Goal: Task Accomplishment & Management: Complete application form

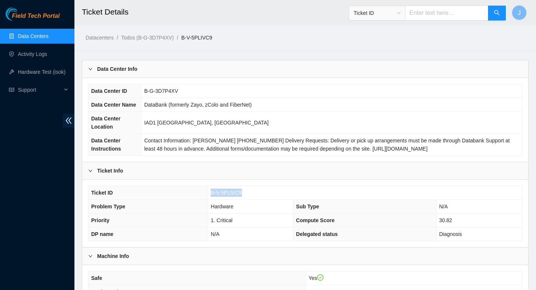
click at [45, 35] on link "Data Centers" at bounding box center [33, 36] width 31 height 6
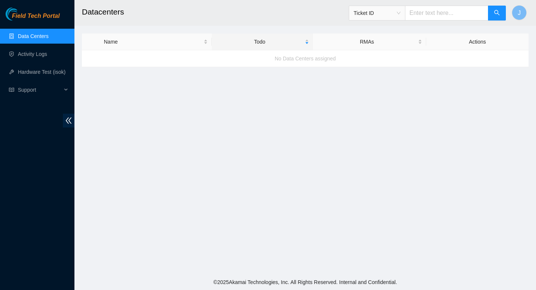
click at [27, 34] on link "Data Centers" at bounding box center [33, 36] width 31 height 6
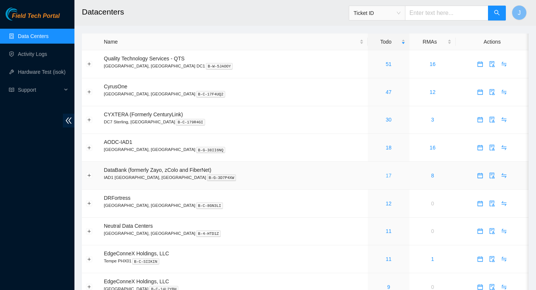
click at [386, 177] on link "17" at bounding box center [389, 175] width 6 height 6
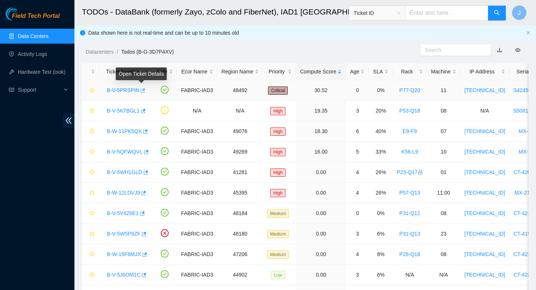
click at [145, 91] on icon "button" at bounding box center [143, 90] width 4 height 4
click at [18, 35] on link "Data Centers" at bounding box center [33, 36] width 31 height 6
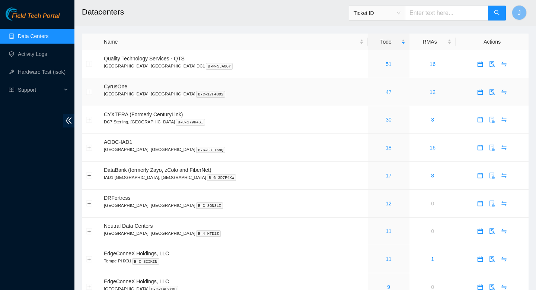
click at [386, 94] on link "47" at bounding box center [389, 92] width 6 height 6
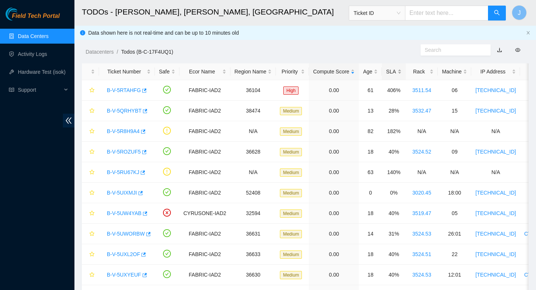
click at [402, 72] on div "SLA" at bounding box center [393, 71] width 15 height 8
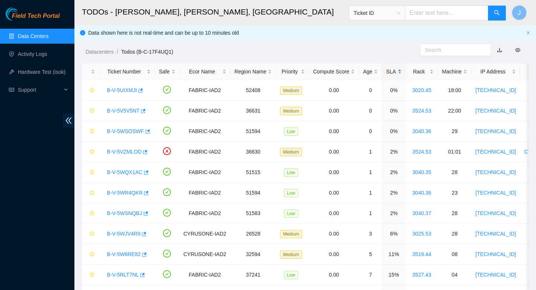
click at [402, 72] on div "SLA" at bounding box center [393, 71] width 15 height 8
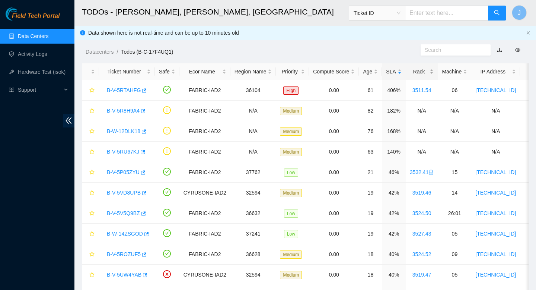
click at [434, 72] on div "Rack" at bounding box center [422, 71] width 24 height 8
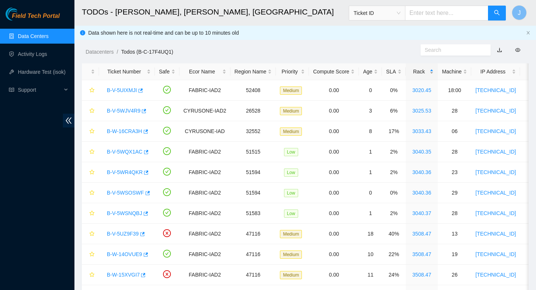
click at [434, 72] on div "Rack" at bounding box center [422, 71] width 24 height 8
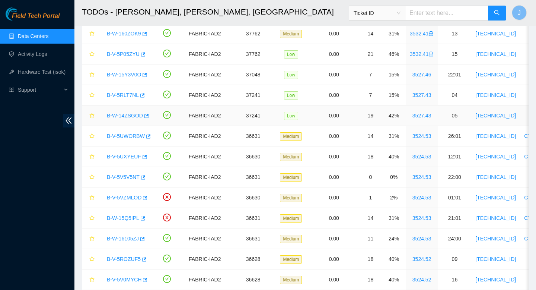
scroll to position [209, 0]
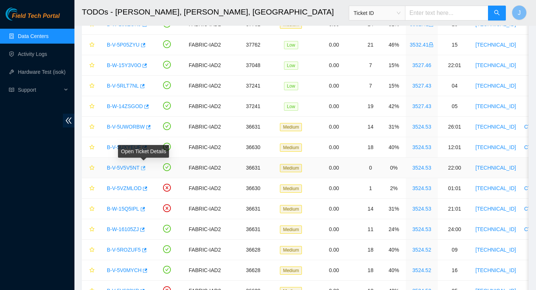
click at [145, 170] on icon "button" at bounding box center [142, 167] width 5 height 5
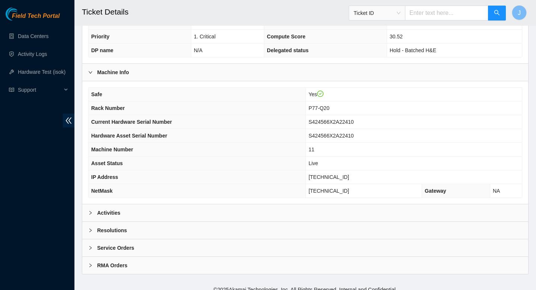
scroll to position [191, 0]
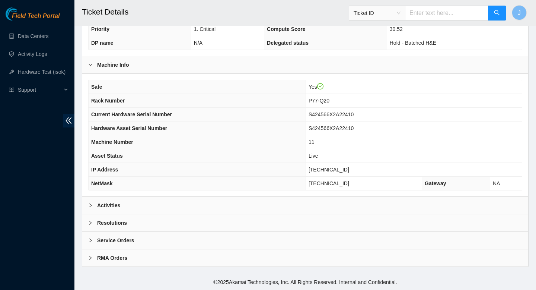
click at [219, 209] on div "Activities" at bounding box center [305, 205] width 446 height 17
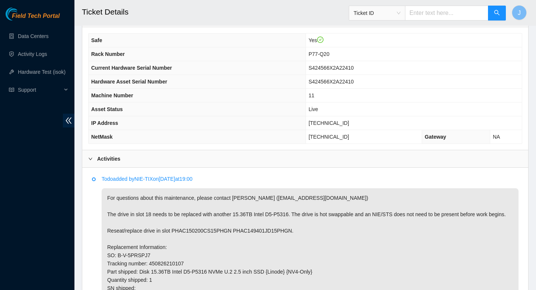
scroll to position [236, 0]
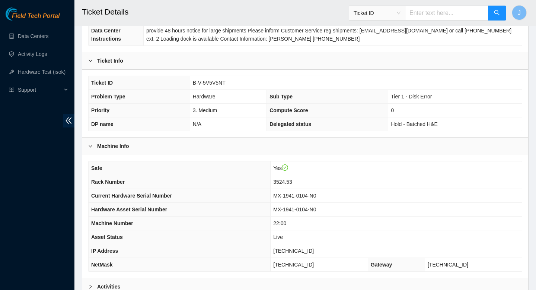
scroll to position [191, 0]
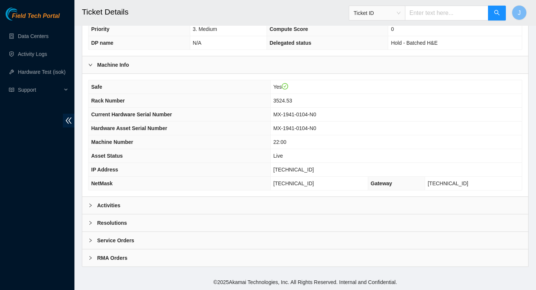
click at [187, 207] on div "Activities" at bounding box center [305, 205] width 446 height 17
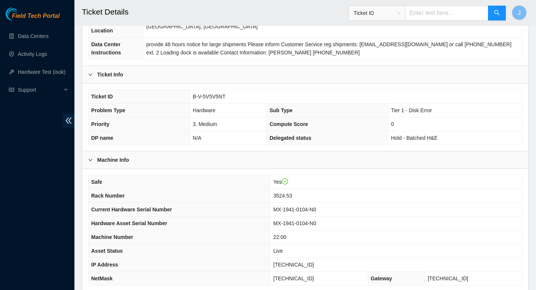
scroll to position [0, 0]
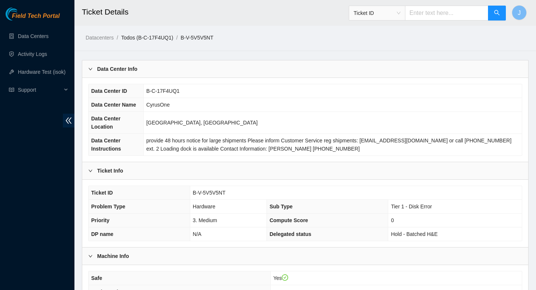
click at [167, 38] on link "Todos (B-C-17F4UQ1)" at bounding box center [147, 38] width 52 height 6
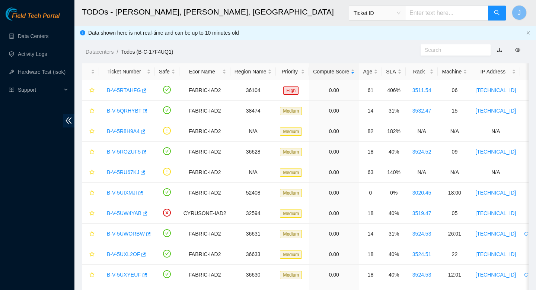
click at [436, 34] on div "Data shown here is not real-time and can be up to 10 minutes old" at bounding box center [305, 33] width 435 height 8
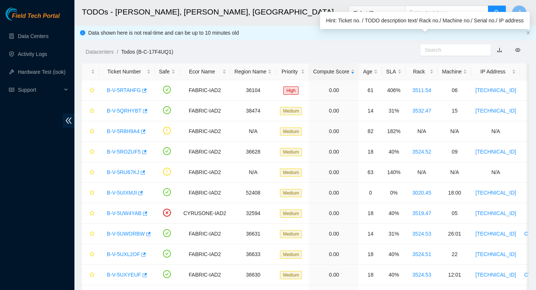
click at [437, 51] on input "text" at bounding box center [453, 50] width 56 height 8
paste input "B-V-5G5985D"
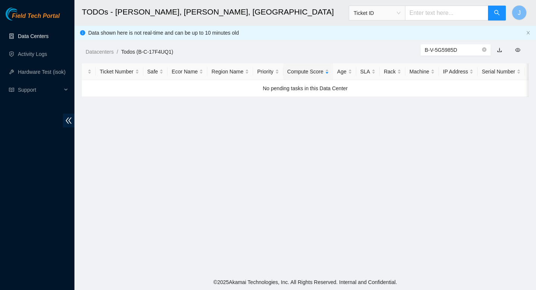
type input "B-V-5G5985D"
click at [48, 38] on link "Data Centers" at bounding box center [33, 36] width 31 height 6
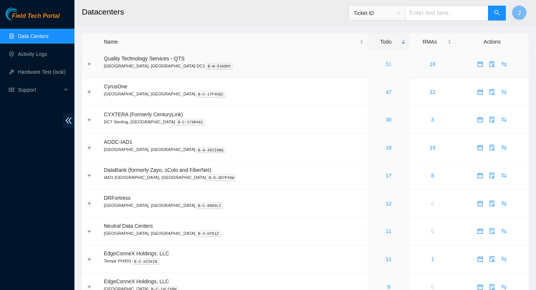
click at [386, 64] on link "51" at bounding box center [389, 64] width 6 height 6
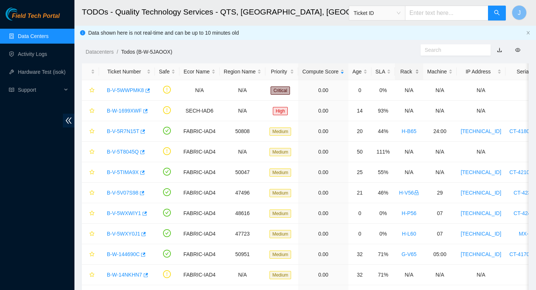
click at [419, 72] on div "Rack" at bounding box center [409, 71] width 20 height 8
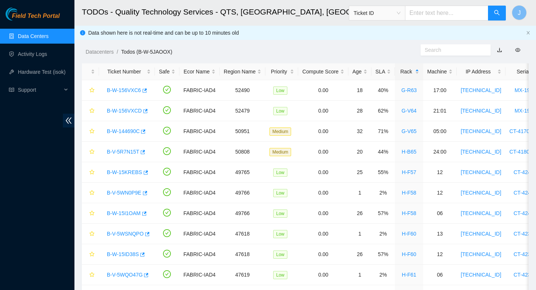
click at [43, 38] on link "Data Centers" at bounding box center [33, 36] width 31 height 6
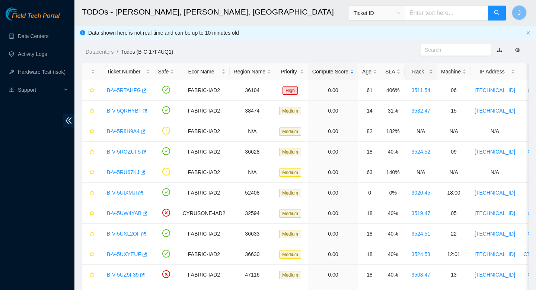
click at [433, 70] on div "Rack" at bounding box center [421, 71] width 24 height 8
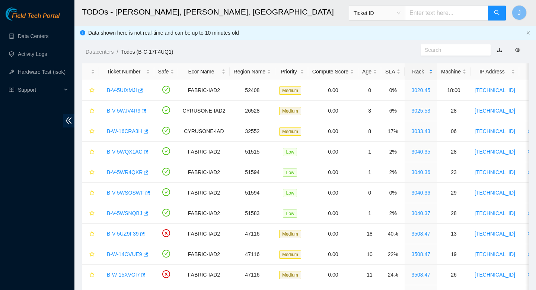
click at [433, 70] on div "Rack" at bounding box center [421, 71] width 24 height 8
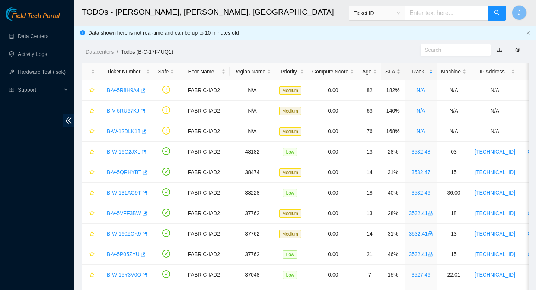
click at [400, 70] on div "SLA" at bounding box center [393, 71] width 15 height 8
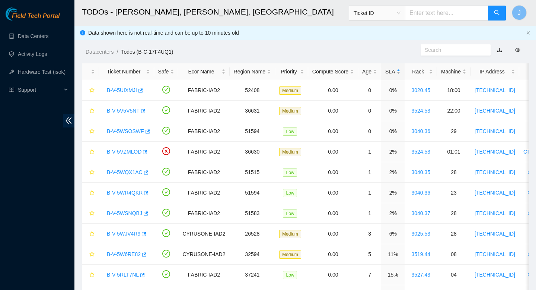
click at [400, 70] on div "SLA" at bounding box center [393, 71] width 15 height 8
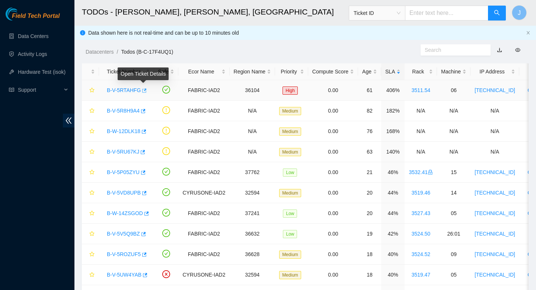
click at [147, 91] on button "button" at bounding box center [144, 91] width 6 height 12
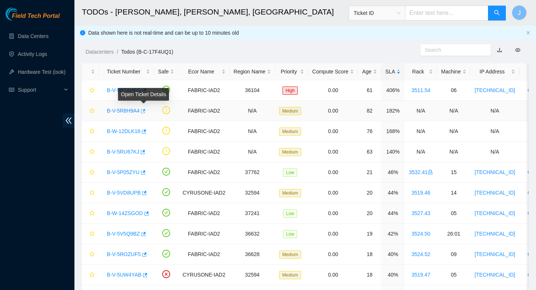
click at [145, 111] on icon "button" at bounding box center [142, 110] width 5 height 5
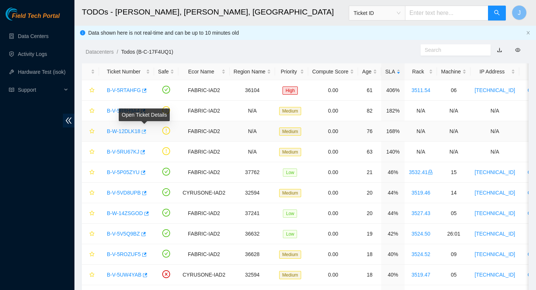
click at [146, 132] on icon "button" at bounding box center [143, 131] width 5 height 5
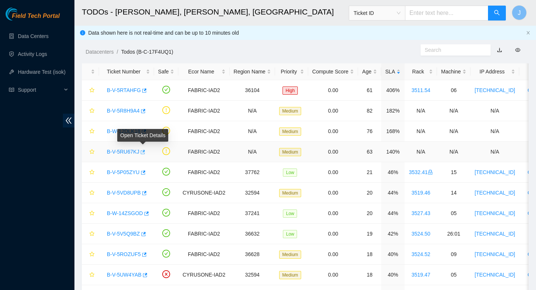
click at [145, 153] on icon "button" at bounding box center [142, 151] width 5 height 5
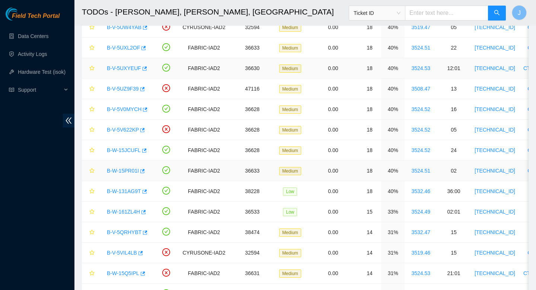
scroll to position [248, 0]
click at [146, 232] on icon "button" at bounding box center [145, 232] width 4 height 4
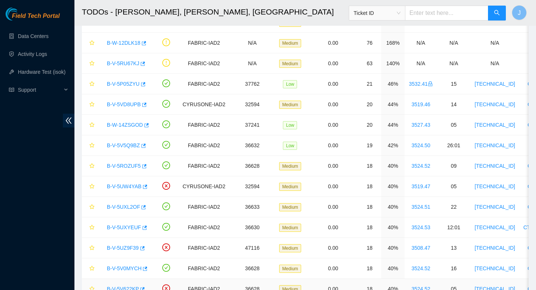
scroll to position [0, 0]
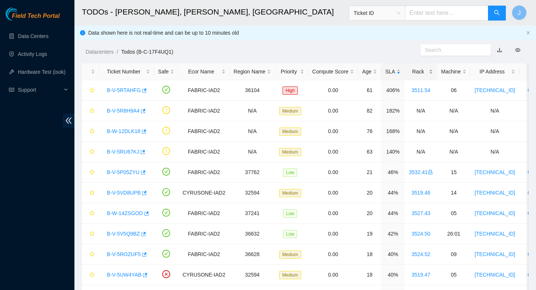
click at [433, 71] on div "Rack" at bounding box center [421, 71] width 24 height 8
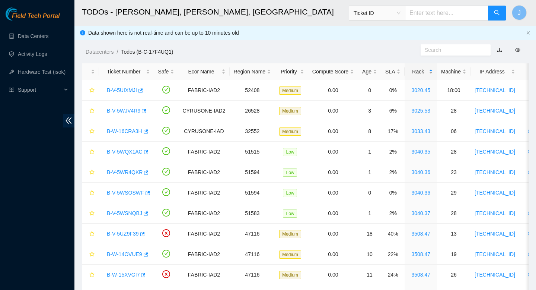
click at [433, 71] on div "Rack" at bounding box center [421, 71] width 24 height 8
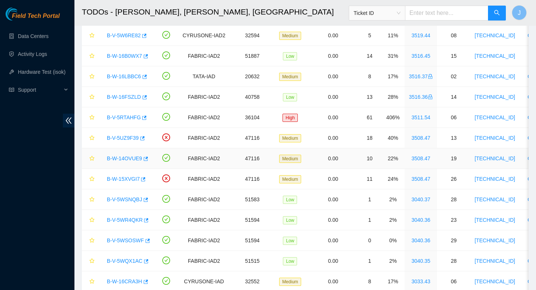
scroll to position [668, 0]
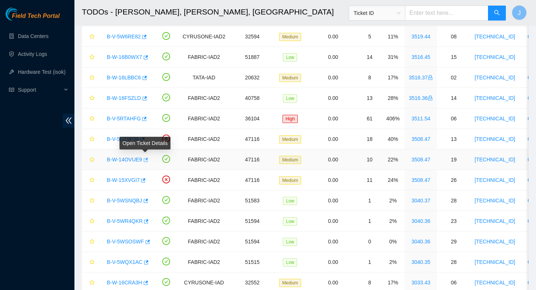
click at [147, 160] on icon "button" at bounding box center [145, 159] width 5 height 5
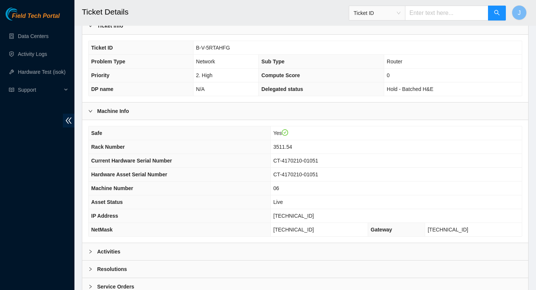
scroll to position [191, 0]
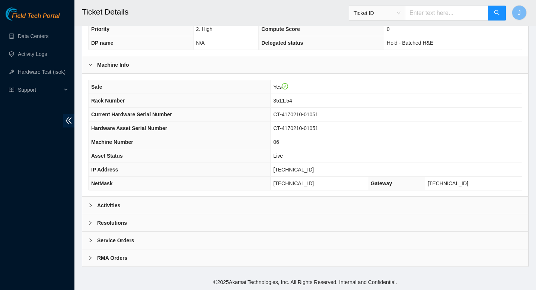
click at [213, 207] on div "Activities" at bounding box center [305, 205] width 446 height 17
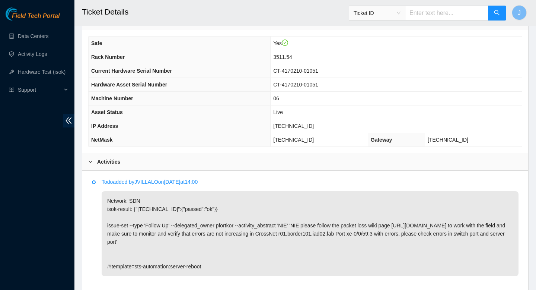
scroll to position [235, 0]
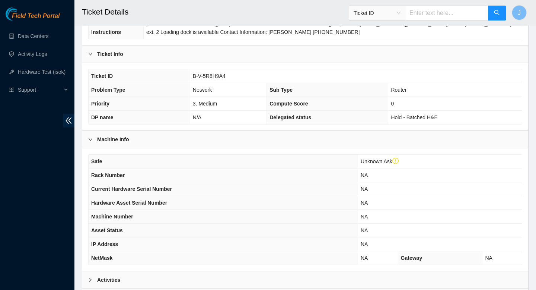
scroll to position [205, 0]
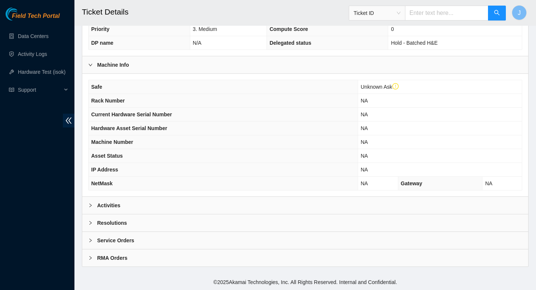
click at [271, 207] on div "Activities" at bounding box center [305, 205] width 446 height 17
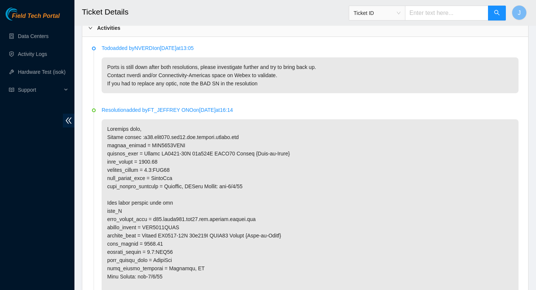
scroll to position [385, 0]
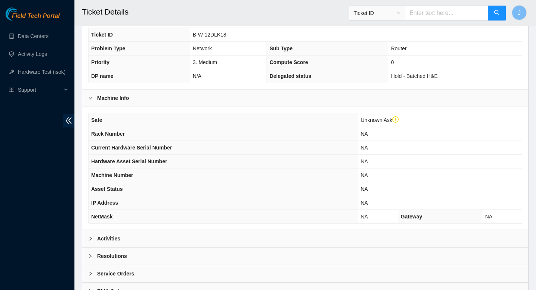
scroll to position [205, 0]
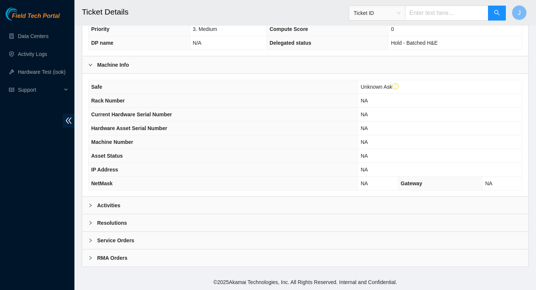
click at [275, 196] on div "Data Center Info Data Center ID B-C-17F4UQ1 Data Center Name CyrusOne Data Cent…" at bounding box center [305, 68] width 447 height 398
click at [275, 201] on div "Activities" at bounding box center [305, 205] width 446 height 17
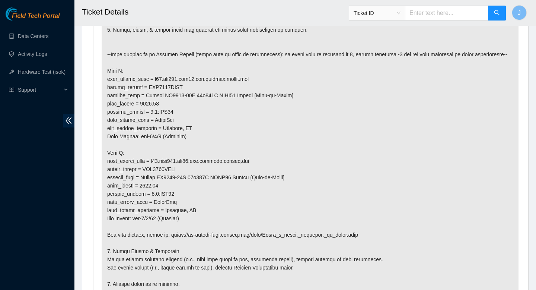
scroll to position [792, 0]
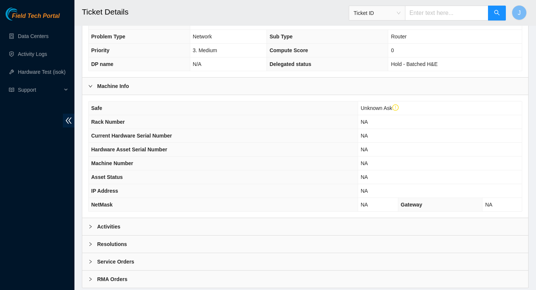
scroll to position [205, 0]
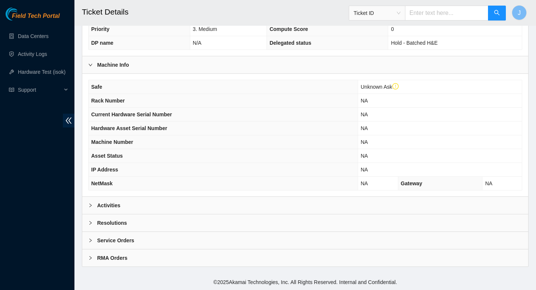
click at [320, 203] on div "Activities" at bounding box center [305, 205] width 446 height 17
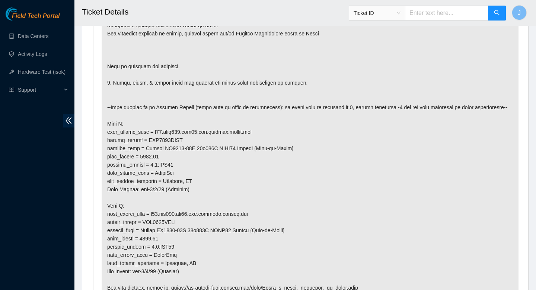
scroll to position [759, 0]
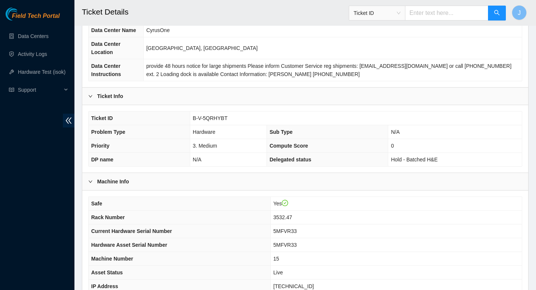
scroll to position [191, 0]
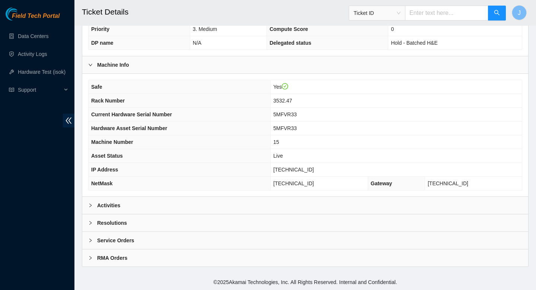
click at [190, 205] on div "Activities" at bounding box center [305, 205] width 446 height 17
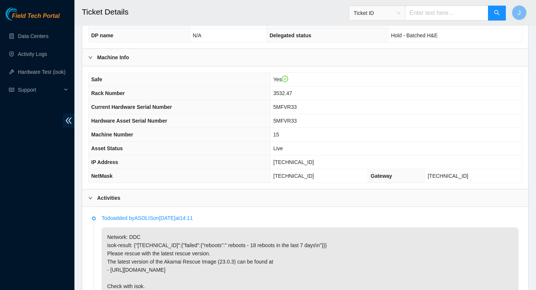
scroll to position [183, 0]
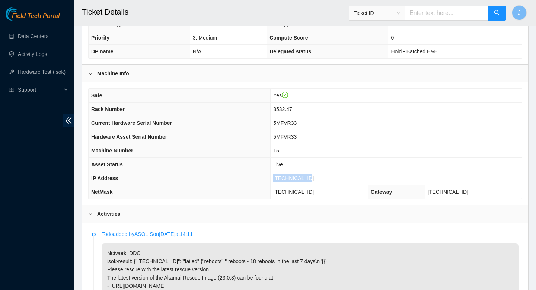
drag, startPoint x: 317, startPoint y: 177, endPoint x: 274, endPoint y: 181, distance: 43.4
click at [274, 181] on tr "IP Address 23.55.171.137" at bounding box center [306, 178] width 434 height 14
copy tr "23.55.171.137"
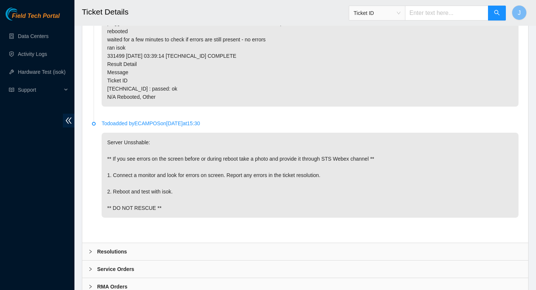
scroll to position [1197, 0]
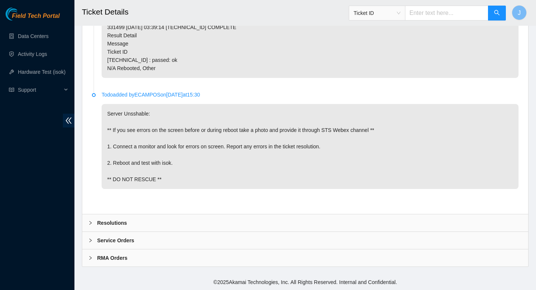
click at [212, 229] on div "Resolutions" at bounding box center [305, 222] width 446 height 17
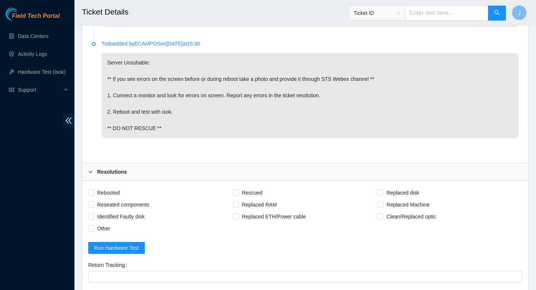
scroll to position [1232, 0]
click at [91, 194] on input "Rebooted" at bounding box center [90, 191] width 5 height 5
checkbox input "true"
click at [235, 194] on input "Rescued" at bounding box center [235, 191] width 5 height 5
checkbox input "true"
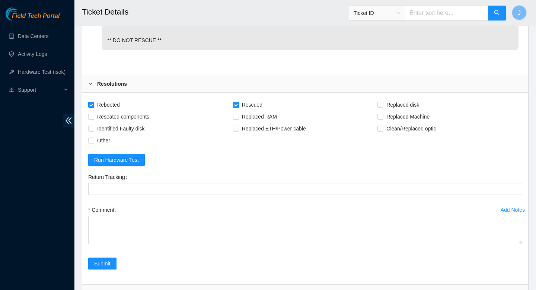
scroll to position [1322, 0]
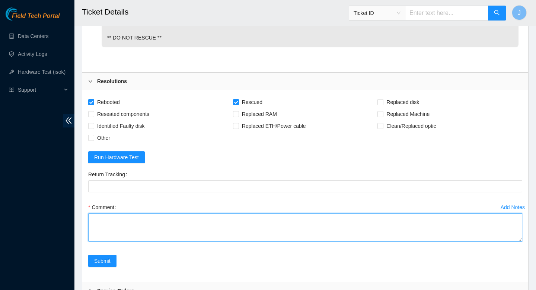
click at [191, 235] on textarea "Comment" at bounding box center [305, 227] width 434 height 28
paste textarea "343915 30-09-2025 12:20:38 23.55.171.137 COMPLETE Result Detail Message Ticket …"
type textarea "verified SN plugged, CPU errors on screen, cleared w/ key touch rebooted rescue…"
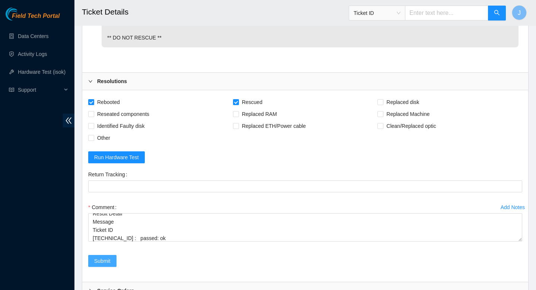
click at [107, 265] on span "Submit" at bounding box center [102, 261] width 16 height 8
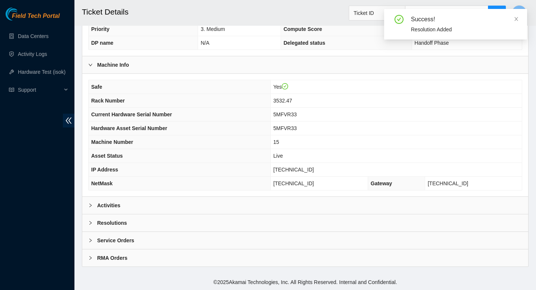
scroll to position [191, 0]
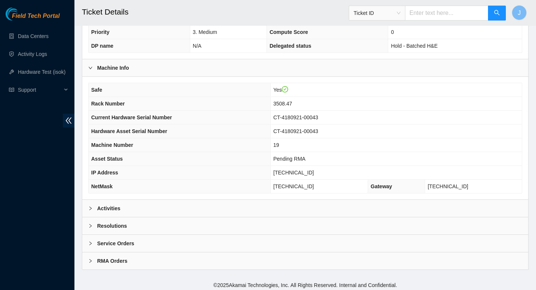
scroll to position [191, 0]
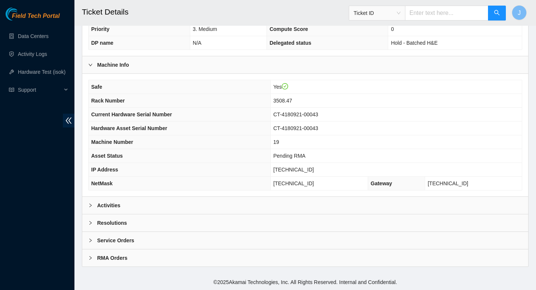
click at [190, 209] on div "Activities" at bounding box center [305, 205] width 446 height 17
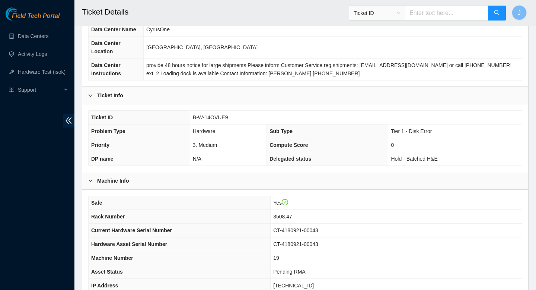
scroll to position [50, 0]
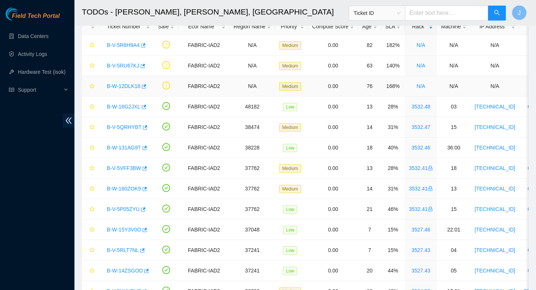
scroll to position [47, 0]
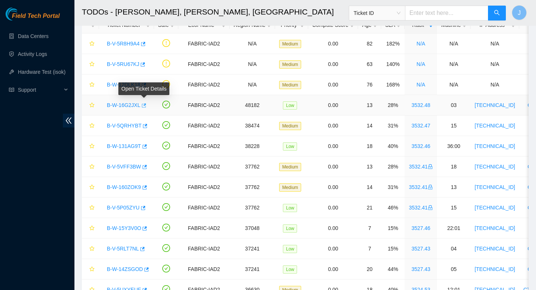
click at [146, 105] on button "button" at bounding box center [143, 105] width 6 height 12
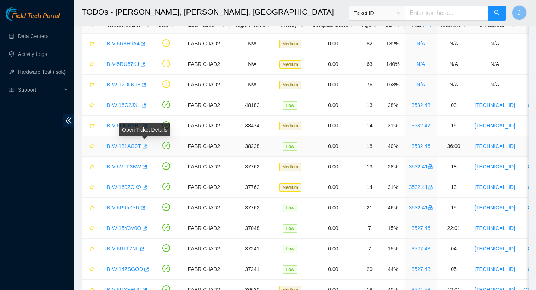
click at [147, 146] on icon "button" at bounding box center [145, 146] width 4 height 4
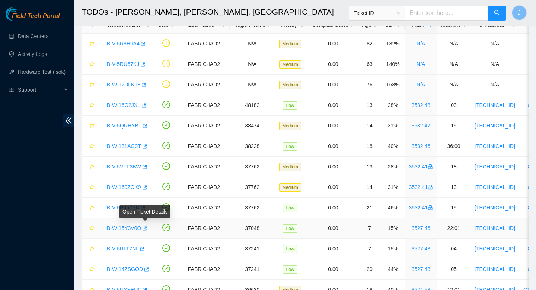
click at [146, 229] on icon "button" at bounding box center [144, 228] width 5 height 5
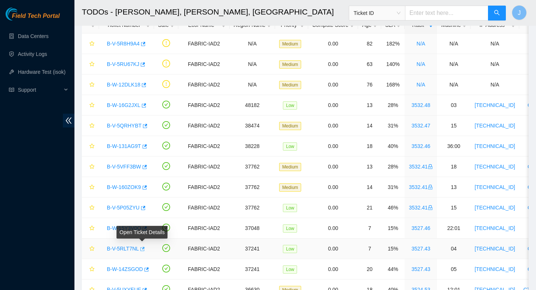
click at [145, 248] on icon "button" at bounding box center [141, 248] width 5 height 5
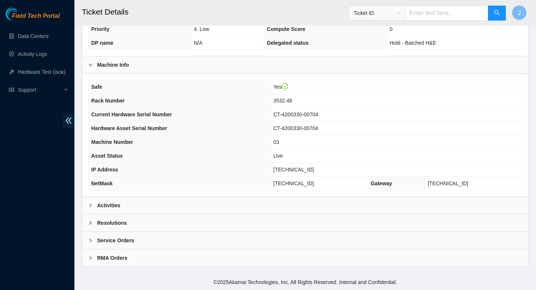
scroll to position [189, 0]
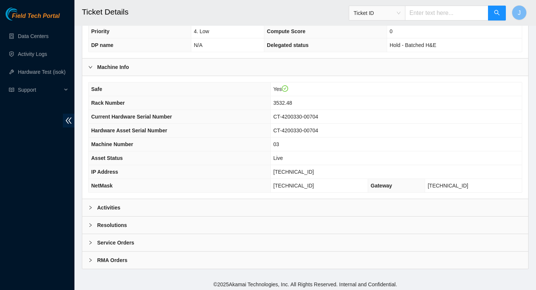
click at [343, 210] on div "Activities" at bounding box center [305, 207] width 446 height 17
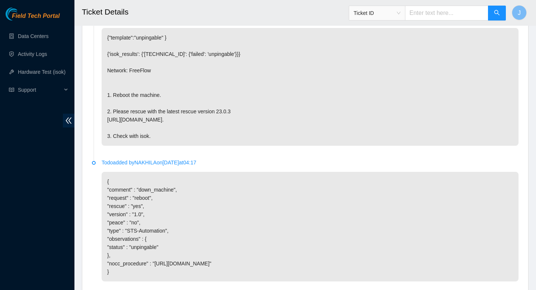
scroll to position [515, 0]
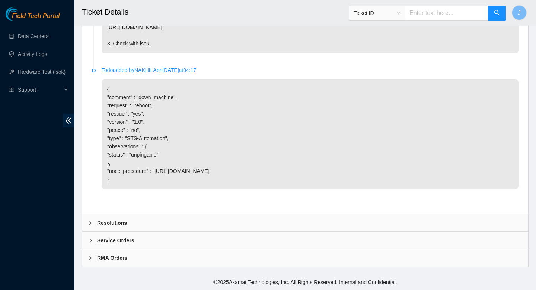
click at [245, 222] on div "Resolutions" at bounding box center [305, 222] width 446 height 17
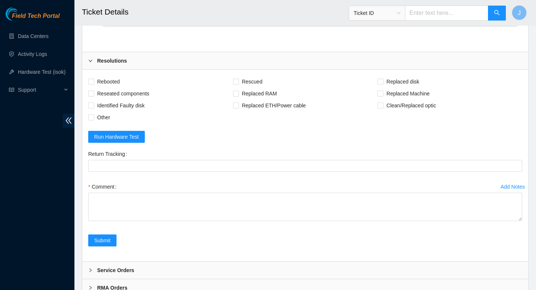
scroll to position [687, 0]
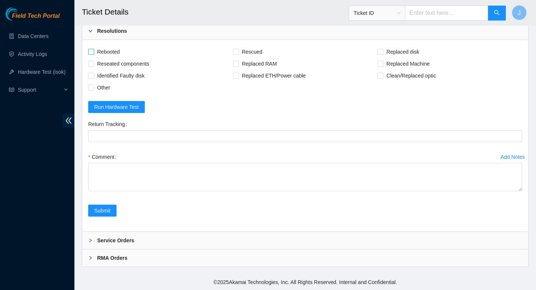
click at [92, 54] on input "Rebooted" at bounding box center [90, 51] width 5 height 5
checkbox input "true"
click at [92, 66] on input "Reseated components" at bounding box center [90, 63] width 5 height 5
checkbox input "true"
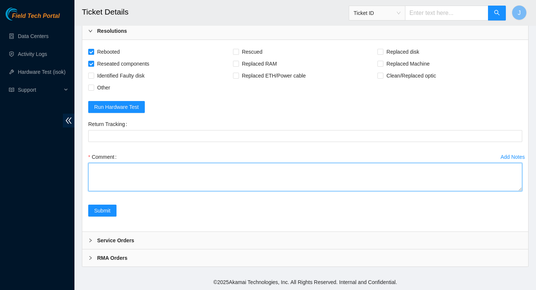
click at [179, 181] on textarea "Comment" at bounding box center [305, 177] width 434 height 28
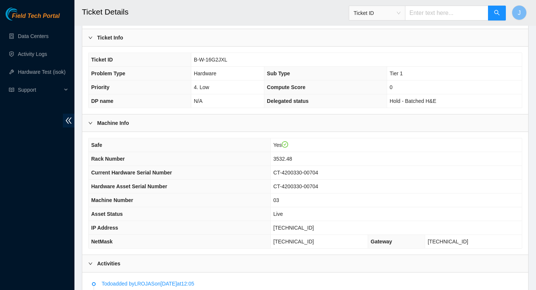
scroll to position [140, 0]
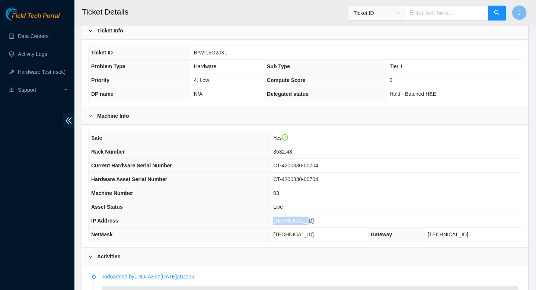
drag, startPoint x: 323, startPoint y: 221, endPoint x: 281, endPoint y: 219, distance: 42.9
click at [281, 219] on td "[TECHNICAL_ID]" at bounding box center [396, 221] width 251 height 14
copy span "[TECHNICAL_ID]"
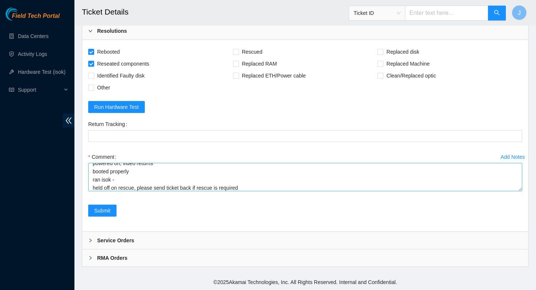
scroll to position [33, 0]
click at [157, 175] on textarea "verified SN plugged, machine had no video output, fans spinning, LEDs active, A…" at bounding box center [305, 177] width 434 height 28
paste textarea "343920 [DATE] 12:24:15 [TECHNICAL_ID] FAILED Result Detail Message Ticket ID [T…"
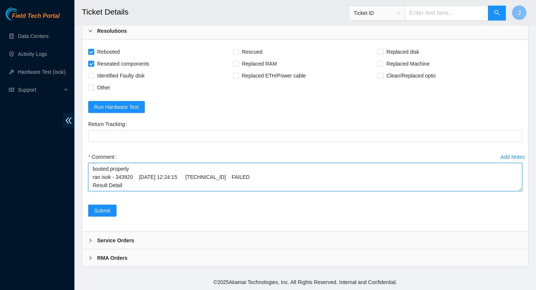
scroll to position [55, 0]
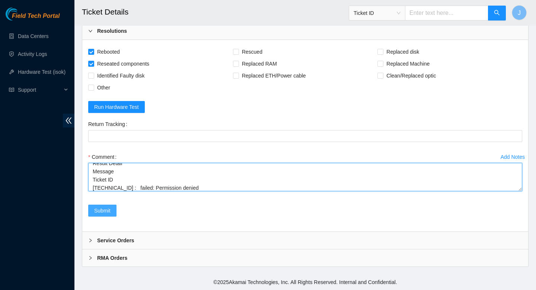
type textarea "verified SN plugged, machine had no video output, fans spinning, LEDs active, A…"
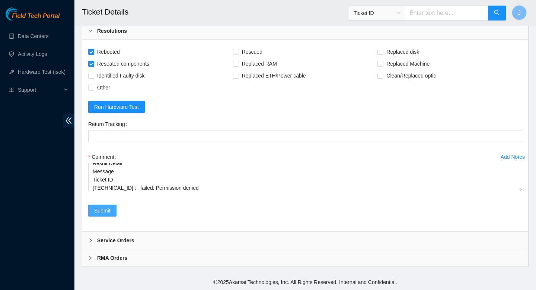
click at [100, 212] on span "Submit" at bounding box center [102, 210] width 16 height 8
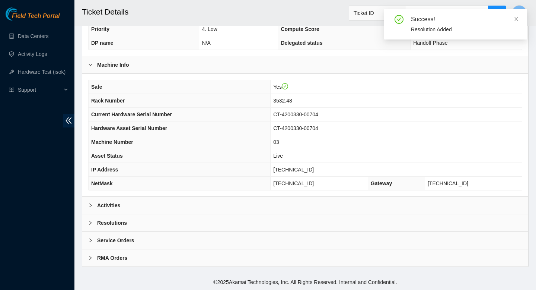
scroll to position [191, 0]
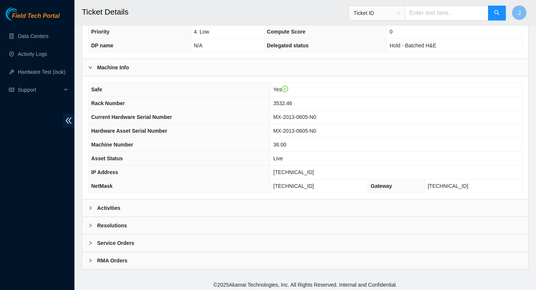
scroll to position [189, 0]
click at [200, 207] on div "Activities" at bounding box center [305, 207] width 446 height 17
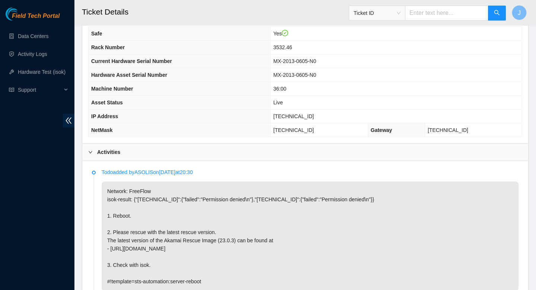
scroll to position [243, 0]
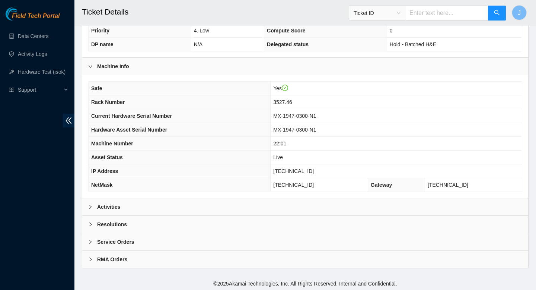
scroll to position [191, 0]
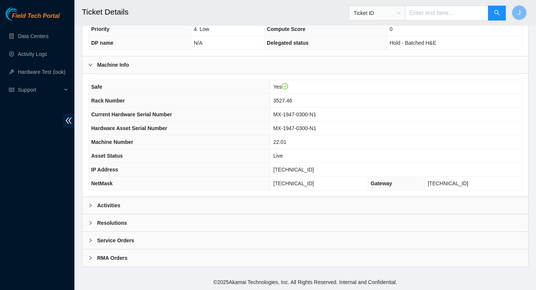
click at [263, 206] on div "Activities" at bounding box center [305, 205] width 446 height 17
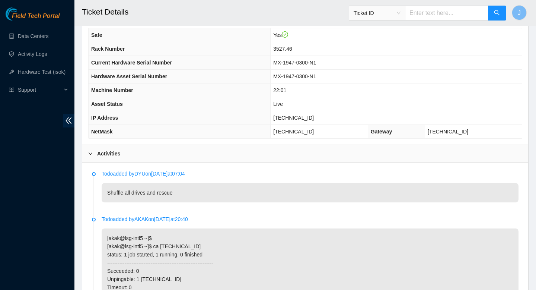
scroll to position [227, 0]
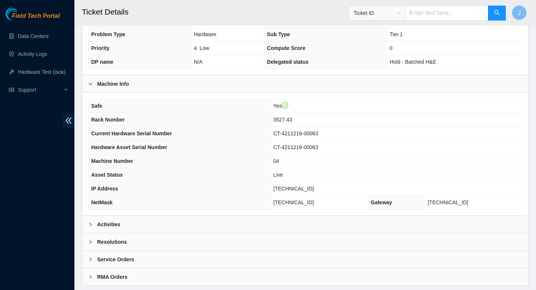
scroll to position [191, 0]
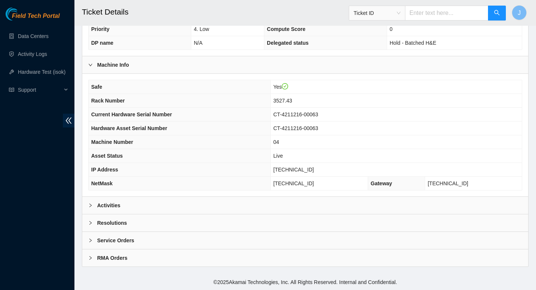
click at [278, 214] on div "Resolutions" at bounding box center [305, 222] width 446 height 17
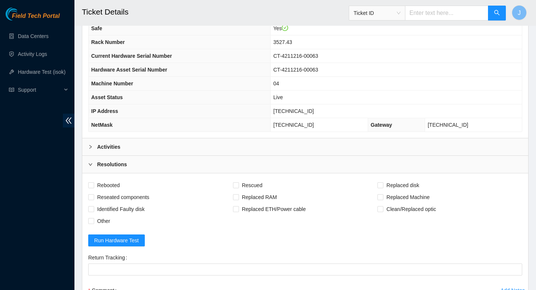
scroll to position [248, 0]
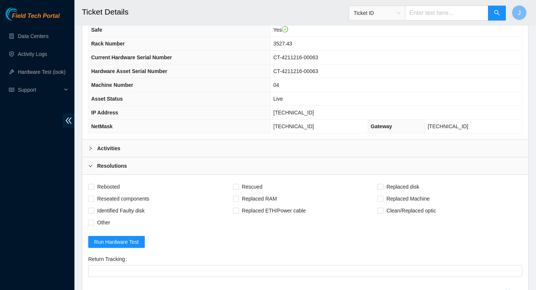
click at [273, 152] on div "Activities" at bounding box center [305, 148] width 446 height 17
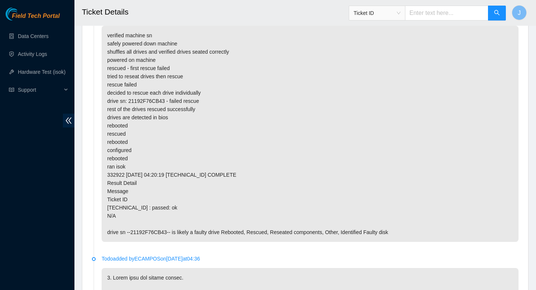
scroll to position [1479, 0]
click at [145, 234] on p "verified machine sn safely powered down machine shuffles all drives and verifie…" at bounding box center [310, 133] width 417 height 216
copy p "21192F76CB43"
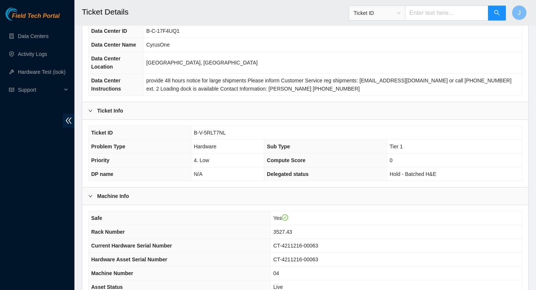
scroll to position [0, 0]
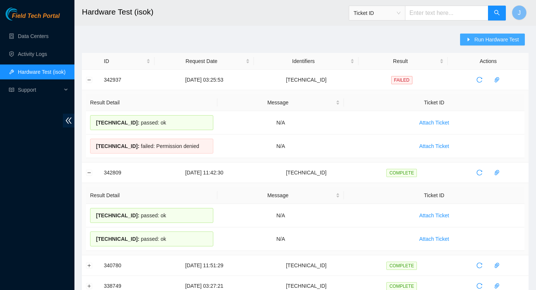
click at [499, 38] on span "Run Hardware Test" at bounding box center [497, 39] width 45 height 8
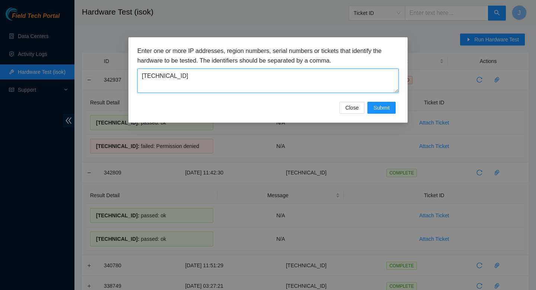
click at [255, 80] on textarea "[TECHNICAL_ID]" at bounding box center [268, 81] width 262 height 24
paste textarea "55.171.13"
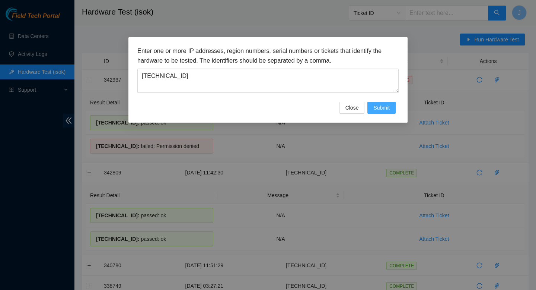
click at [378, 106] on span "Submit" at bounding box center [382, 108] width 16 height 8
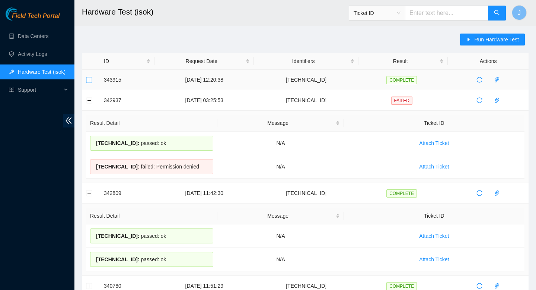
click at [89, 82] on button "Expand row" at bounding box center [89, 80] width 6 height 6
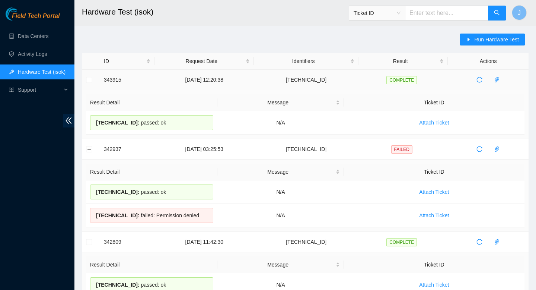
drag, startPoint x: 173, startPoint y: 123, endPoint x: 101, endPoint y: 82, distance: 82.8
copy tbody "343915 [DATE] 12:20:38 [TECHNICAL_ID] COMPLETE Result Detail Message Ticket ID …"
click at [472, 41] on button "Run Hardware Test" at bounding box center [492, 40] width 65 height 12
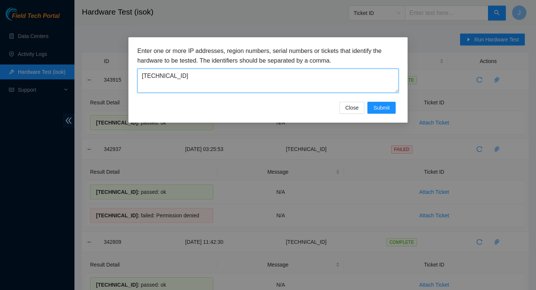
click at [308, 78] on textarea "[TECHNICAL_ID]" at bounding box center [268, 81] width 262 height 24
paste textarea "[TECHNICAL_ID]"
type textarea "[TECHNICAL_ID]"
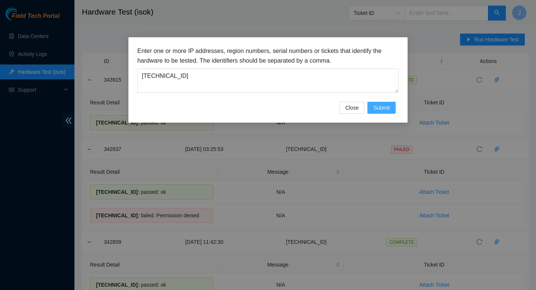
click at [381, 107] on span "Submit" at bounding box center [382, 108] width 16 height 8
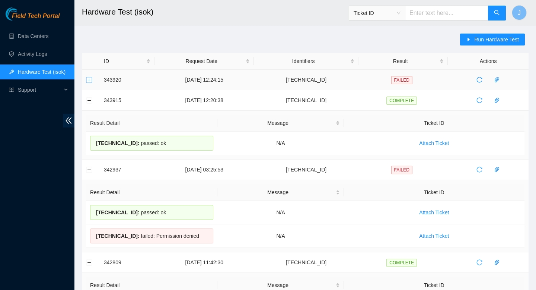
click at [89, 80] on button "Expand row" at bounding box center [89, 80] width 6 height 6
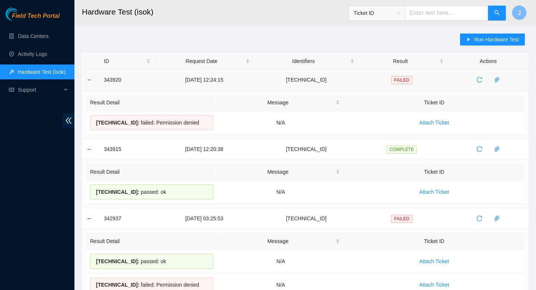
drag, startPoint x: 203, startPoint y: 122, endPoint x: 92, endPoint y: 69, distance: 122.3
copy tbody "343920 [DATE] 12:24:15 [TECHNICAL_ID] FAILED Result Detail Message Ticket ID [T…"
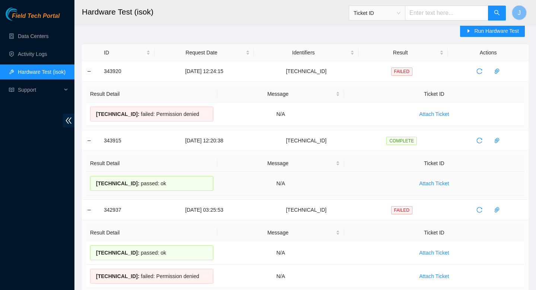
scroll to position [9, 0]
